Goal: Use online tool/utility: Utilize a website feature to perform a specific function

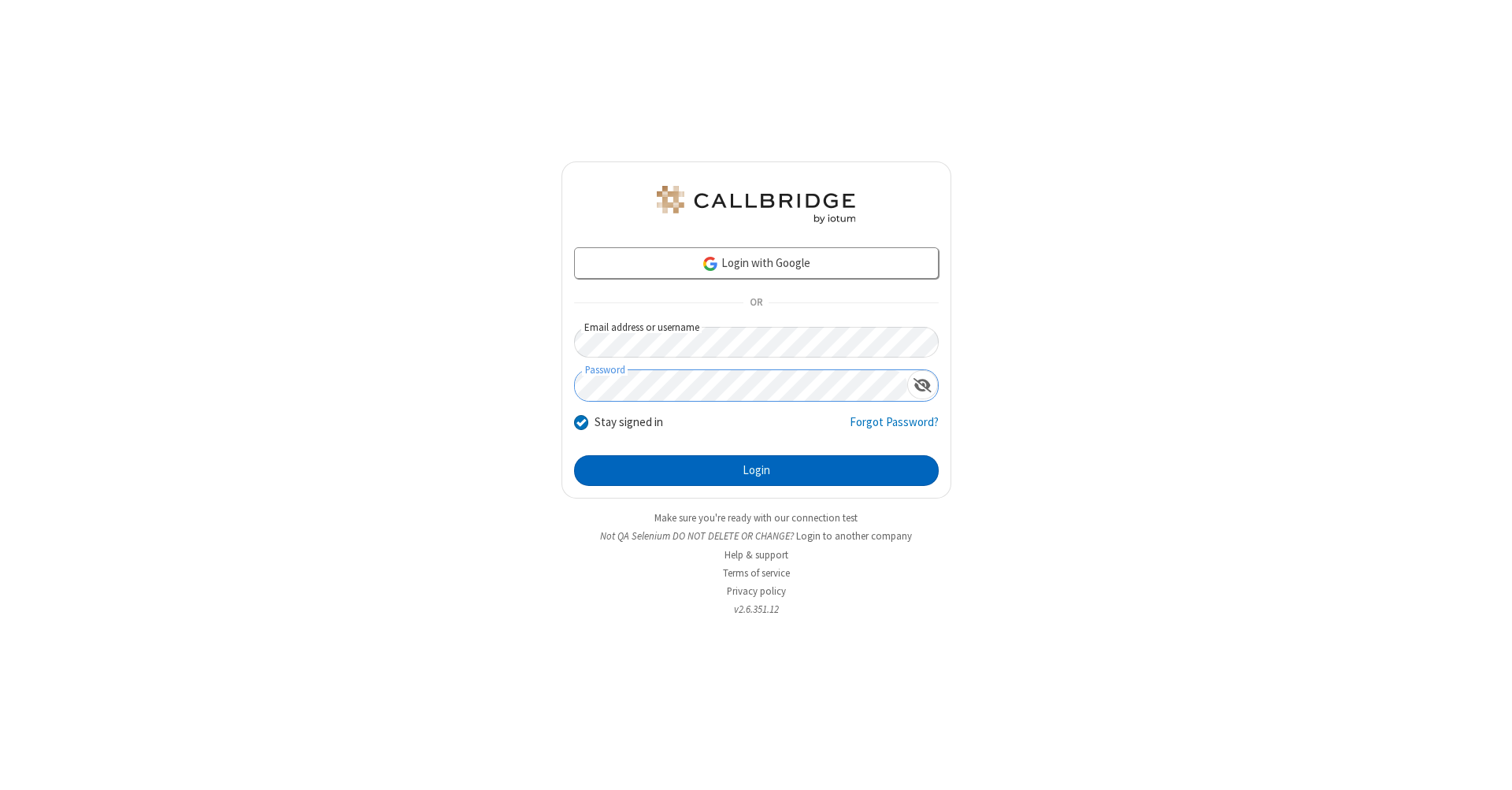
click at [756, 471] on button "Login" at bounding box center [756, 471] width 364 height 32
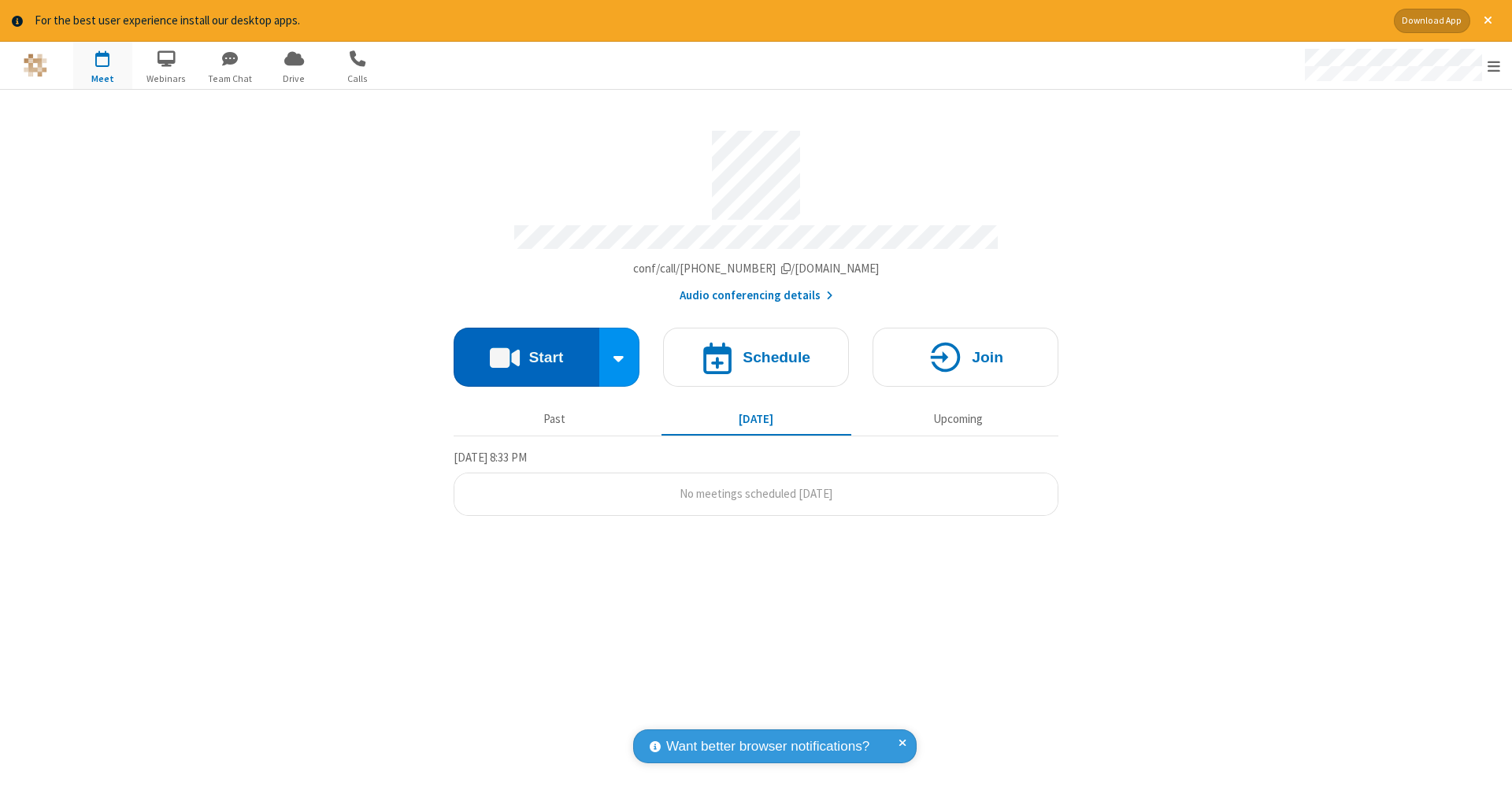
click at [526, 348] on button "Start" at bounding box center [527, 357] width 146 height 59
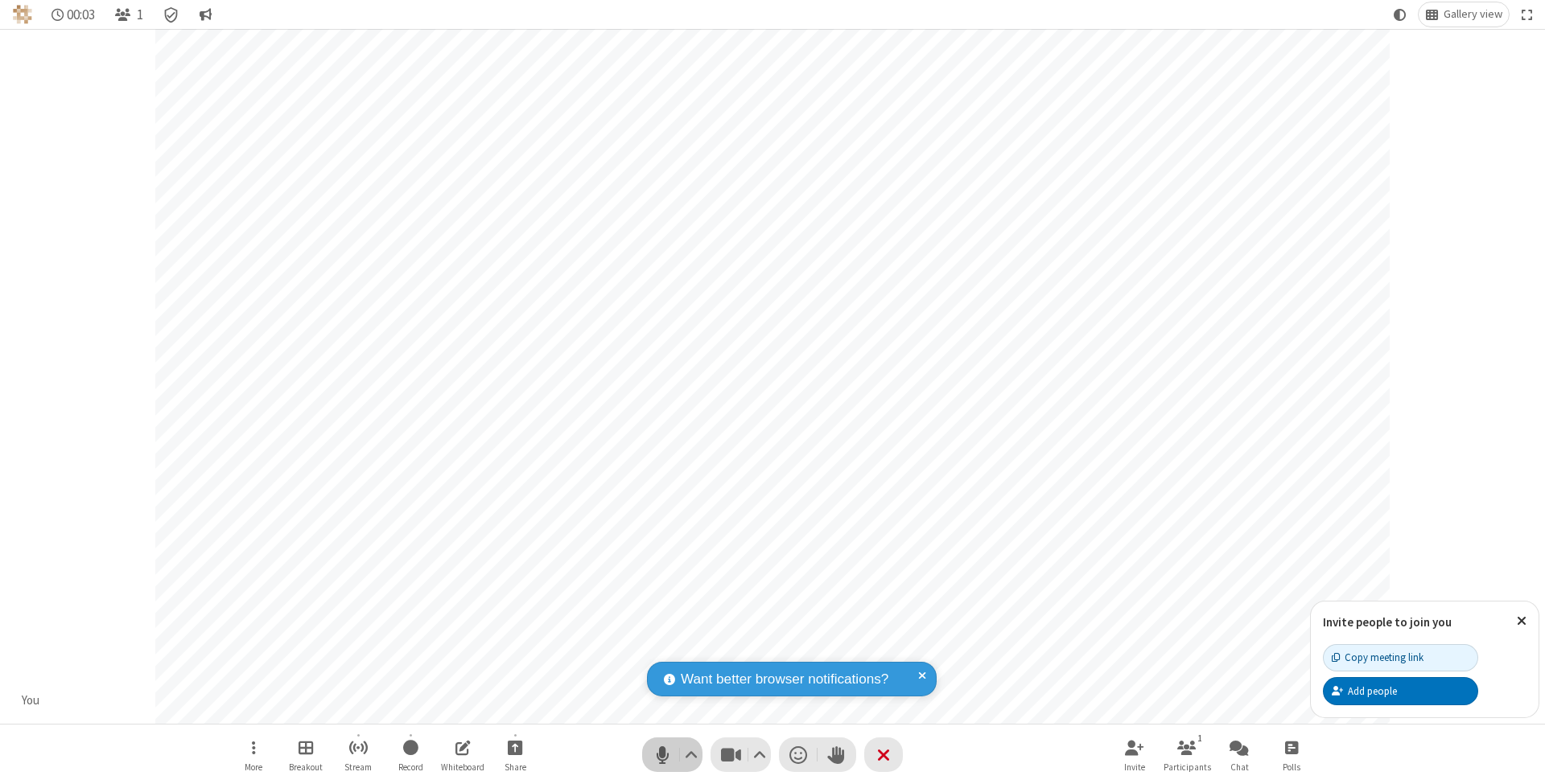
click at [662, 754] on span "Mute (⌘+Shift+A)" at bounding box center [661, 754] width 24 height 23
click at [662, 754] on span "Unmute (⌘+Shift+A)" at bounding box center [661, 754] width 24 height 23
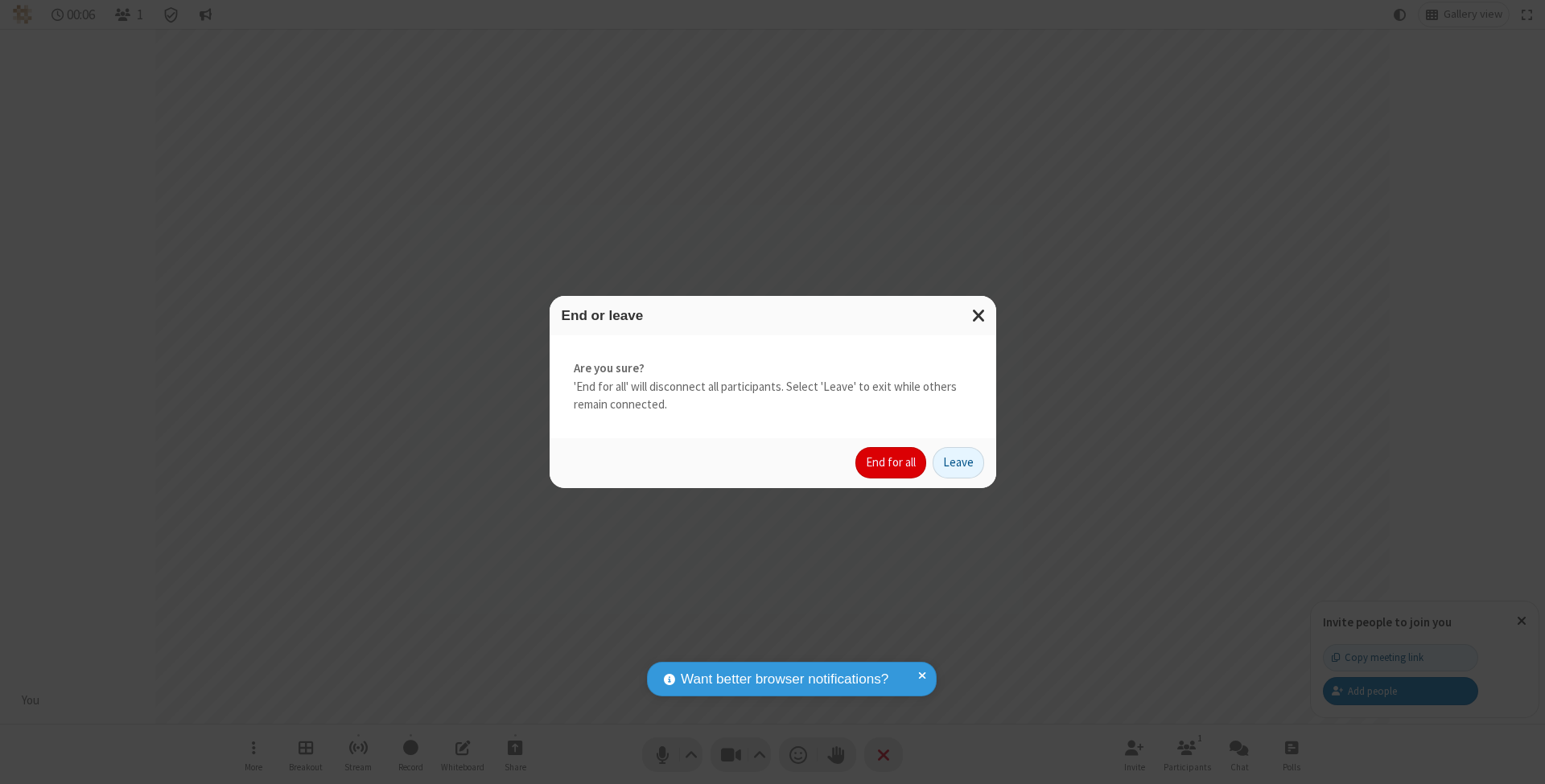
click at [891, 462] on button "End for all" at bounding box center [890, 464] width 71 height 32
